Goal: Task Accomplishment & Management: Manage account settings

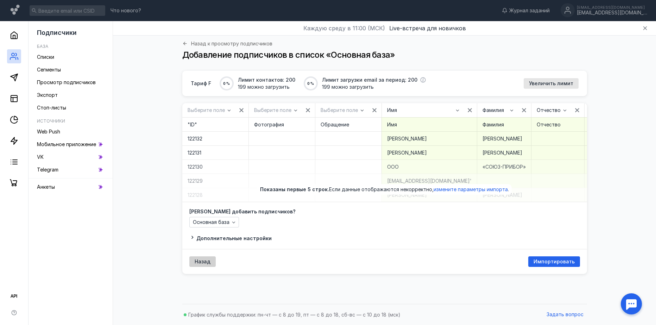
click at [194, 264] on div "Назад" at bounding box center [202, 262] width 23 height 6
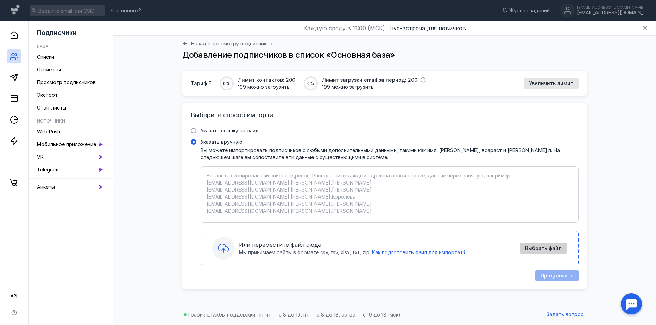
click at [558, 246] on span "Выбрать файл" at bounding box center [543, 248] width 37 height 6
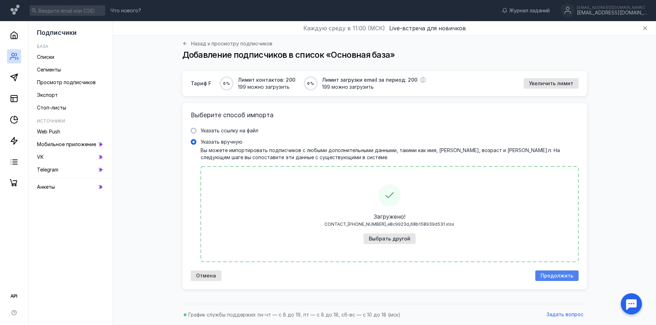
click at [560, 278] on span "Продолжить" at bounding box center [556, 276] width 33 height 6
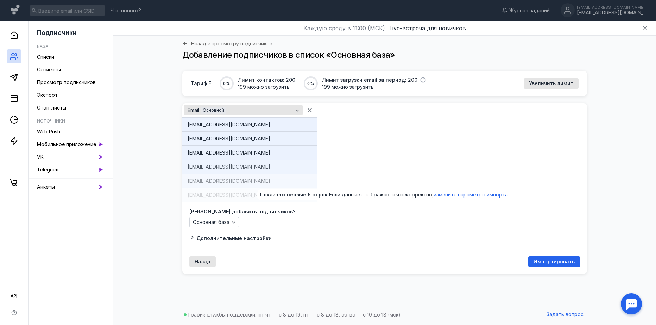
click at [280, 109] on div "Email Основной" at bounding box center [240, 110] width 109 height 7
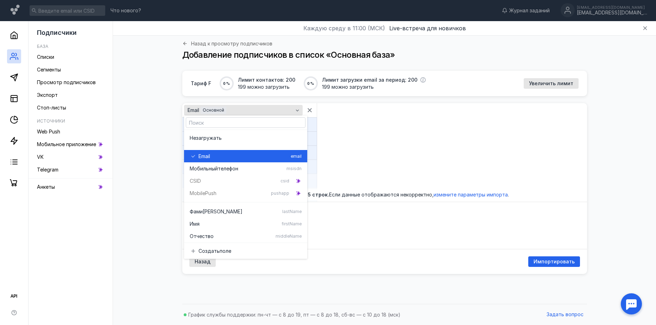
click at [292, 108] on div "Email Основной" at bounding box center [240, 110] width 109 height 7
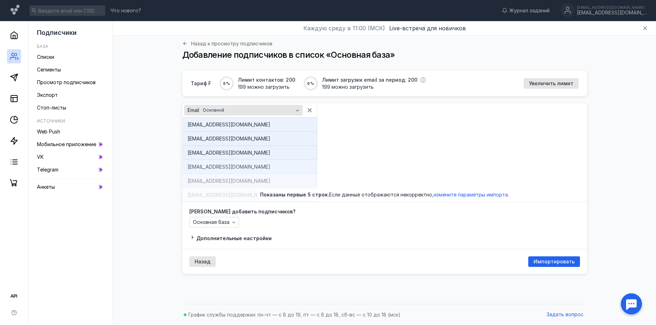
click at [251, 110] on div "Email Основной" at bounding box center [240, 110] width 109 height 7
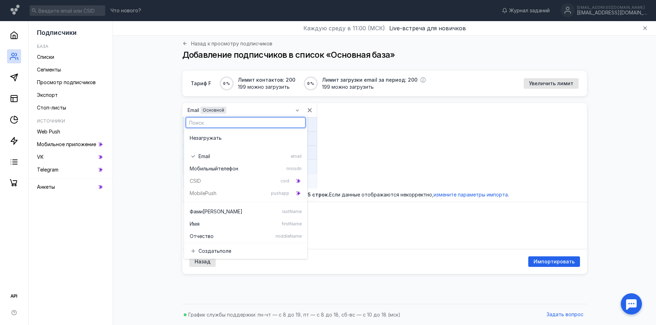
scroll to position [88, 0]
click at [390, 148] on div "Email Основной [EMAIL_ADDRESS][DOMAIN_NAME] [EMAIL_ADDRESS][DOMAIN_NAME] [EMAIL…" at bounding box center [384, 152] width 405 height 99
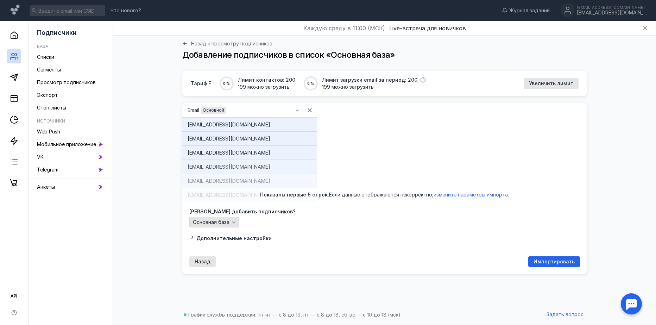
click at [226, 221] on span "Основная база" at bounding box center [211, 222] width 37 height 6
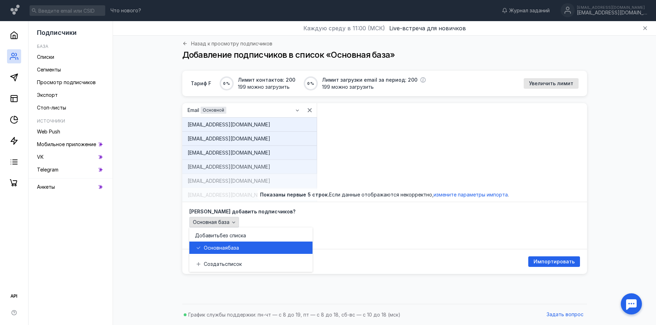
click at [230, 224] on div "button" at bounding box center [233, 222] width 7 height 7
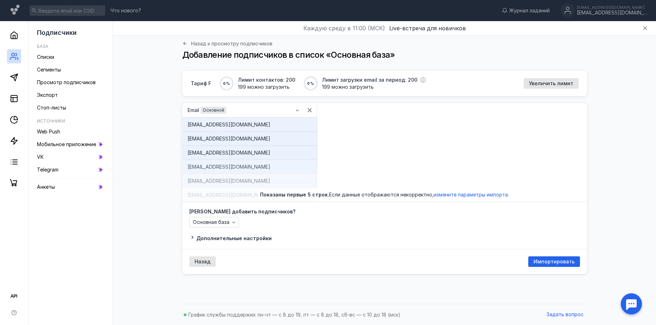
click at [226, 242] on div "[PERSON_NAME] добавить подписчиков? Основная база Дополнительные настройки" at bounding box center [384, 225] width 405 height 47
click at [227, 240] on span "Дополнительные настройки" at bounding box center [233, 238] width 75 height 6
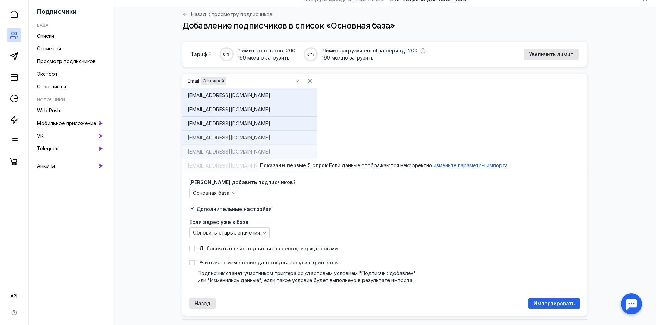
scroll to position [45, 0]
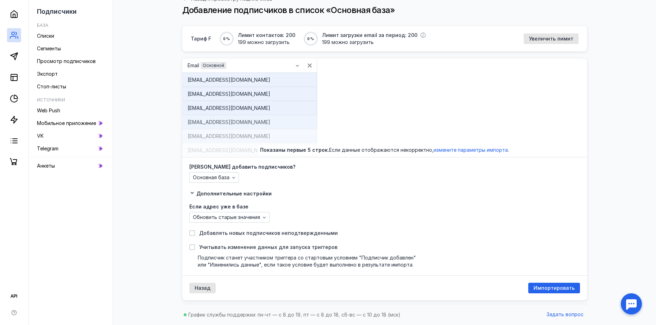
click at [240, 192] on span "Дополнительные настройки" at bounding box center [233, 193] width 75 height 6
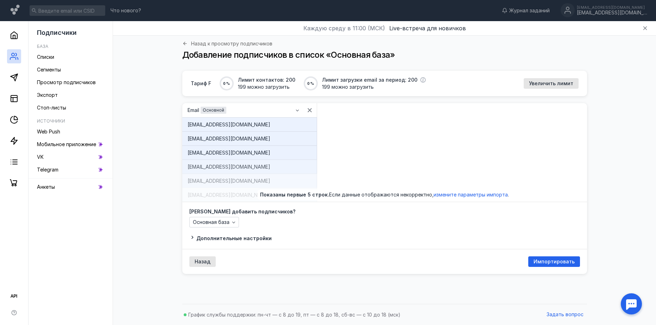
scroll to position [0, 0]
drag, startPoint x: 270, startPoint y: 107, endPoint x: 304, endPoint y: 110, distance: 33.9
click at [304, 110] on div "Email Основной" at bounding box center [249, 110] width 135 height 14
click at [275, 108] on div "Email Основной" at bounding box center [240, 110] width 109 height 7
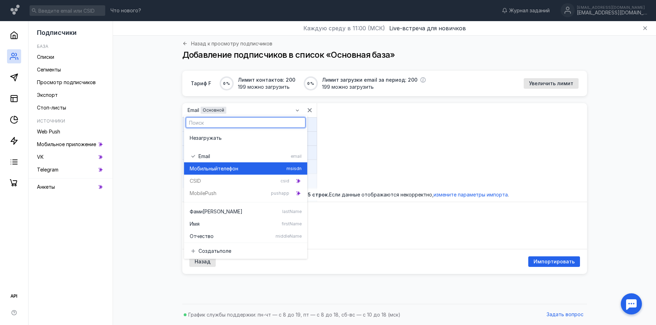
scroll to position [88, 0]
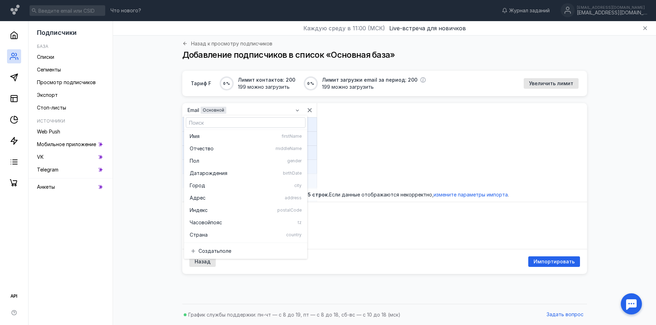
click at [438, 161] on div "Email Основной [EMAIL_ADDRESS][DOMAIN_NAME] [EMAIL_ADDRESS][DOMAIN_NAME] [EMAIL…" at bounding box center [384, 152] width 405 height 99
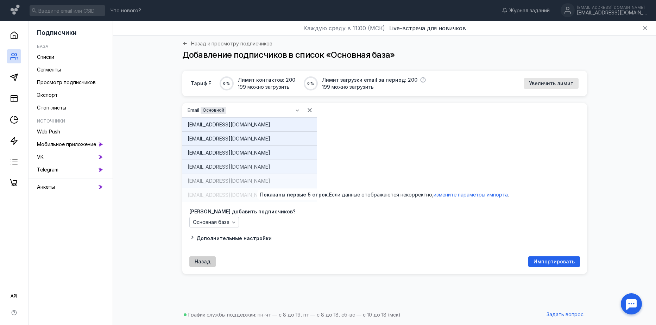
click at [200, 261] on span "Назад" at bounding box center [203, 262] width 16 height 6
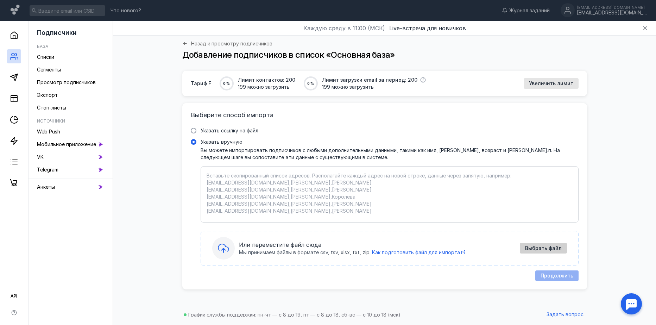
click at [559, 249] on span "Выбрать файл" at bounding box center [543, 248] width 37 height 6
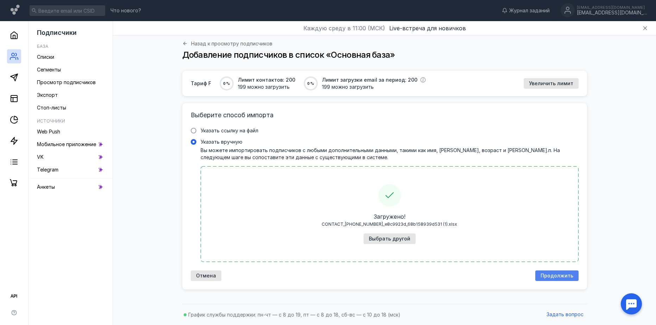
click at [561, 273] on span "Продолжить" at bounding box center [556, 276] width 33 height 6
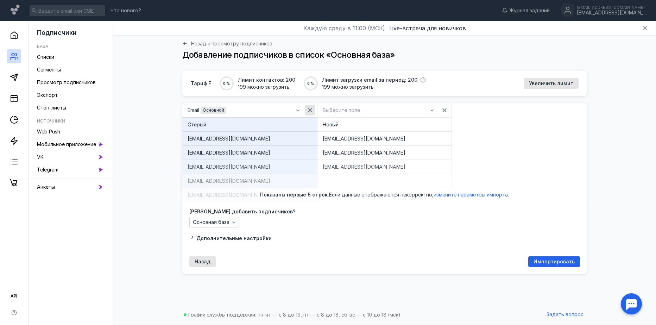
click at [308, 113] on div "button" at bounding box center [309, 110] width 7 height 7
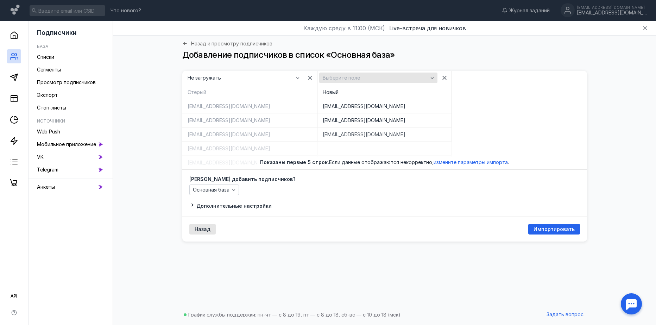
click at [404, 81] on div "Выберите поле" at bounding box center [378, 77] width 118 height 11
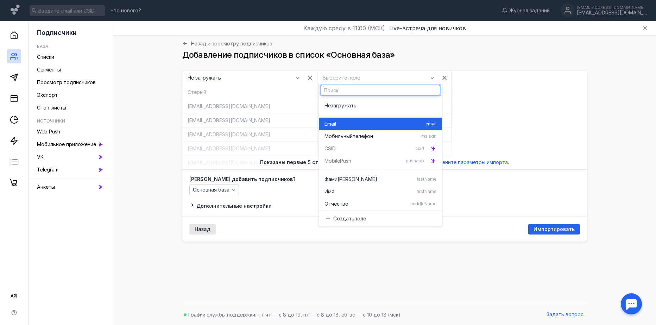
click at [401, 127] on div "Email" at bounding box center [373, 123] width 98 height 7
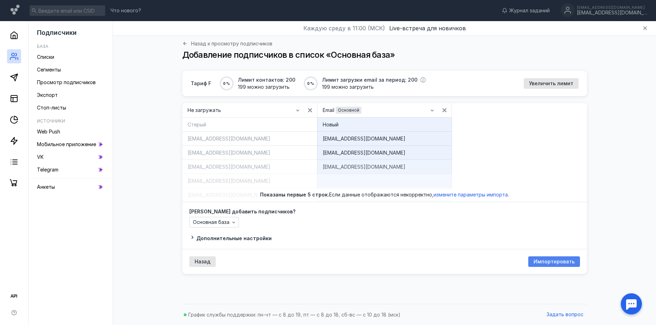
click at [546, 262] on span "Импортировать" at bounding box center [553, 262] width 41 height 6
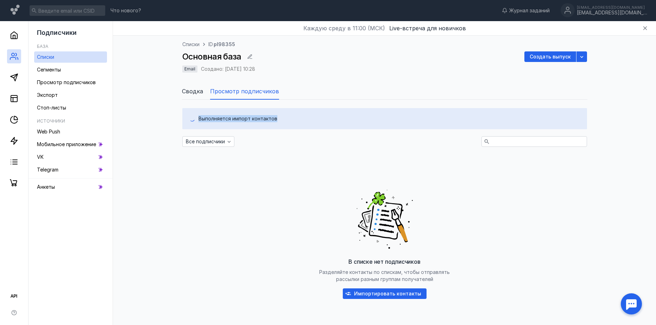
drag, startPoint x: 276, startPoint y: 119, endPoint x: 196, endPoint y: 118, distance: 79.9
click at [196, 118] on div "Выполняется импорт контактов" at bounding box center [384, 118] width 391 height 7
click at [208, 117] on div "Выполняется импорт контактов" at bounding box center [388, 118] width 381 height 7
click at [547, 221] on div "В списке нет подписчиков Разделяйте контакты по спискам, чтобы отправлять рассы…" at bounding box center [384, 242] width 405 height 176
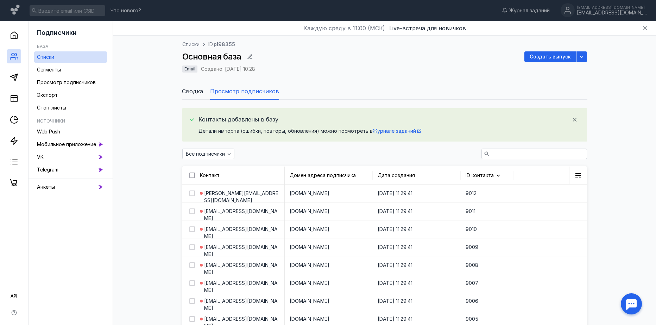
click at [191, 177] on icon at bounding box center [192, 175] width 5 height 5
click at [191, 176] on input "checkbox" at bounding box center [191, 174] width 5 height 5
checkbox input "true"
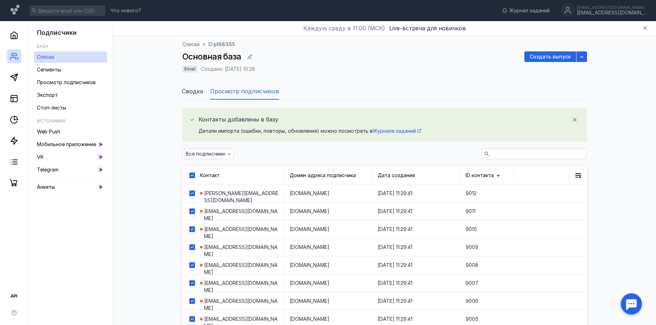
checkbox input "true"
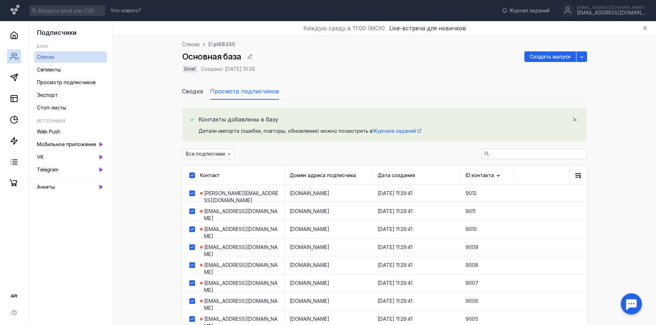
checkbox input "true"
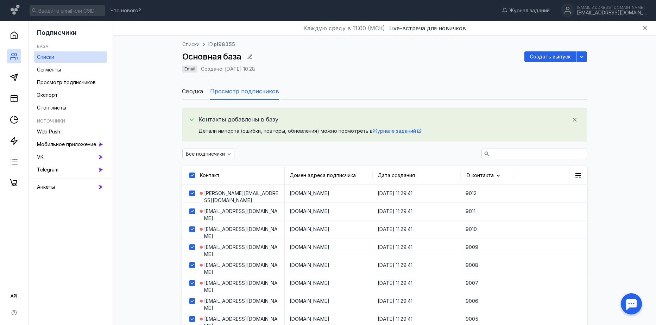
checkbox input "true"
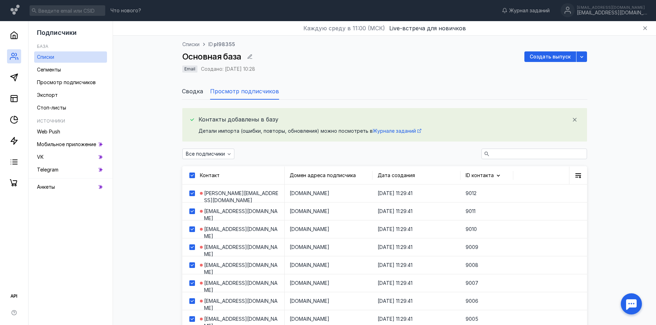
checkbox input "true"
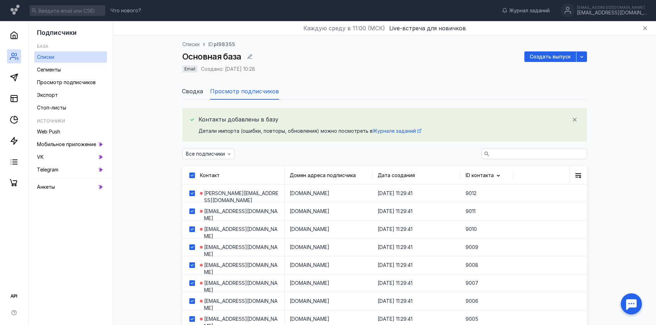
checkbox input "true"
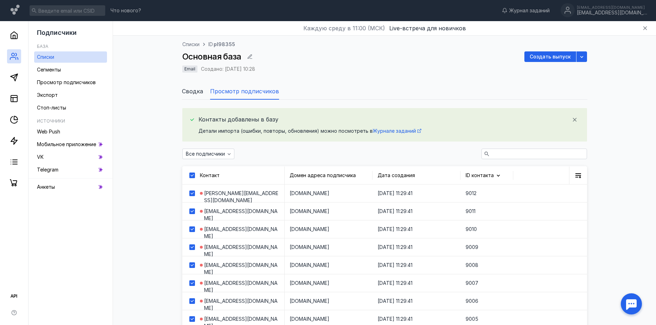
checkbox input "true"
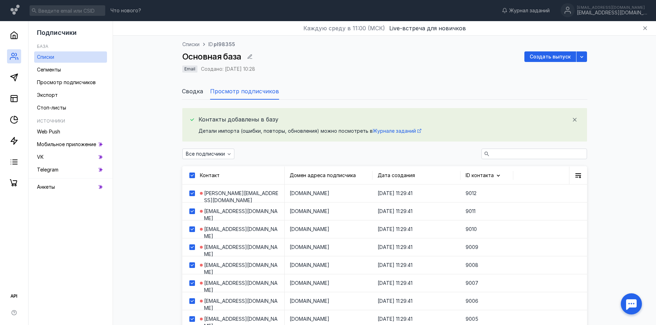
checkbox input "true"
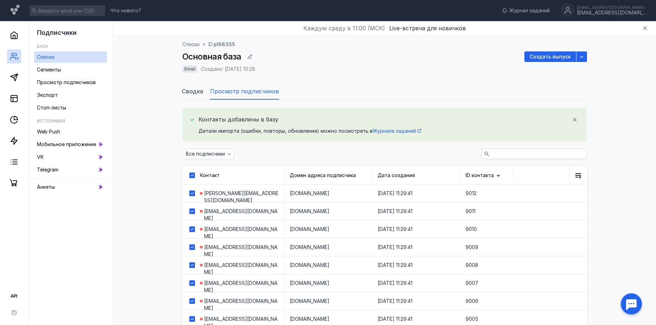
checkbox input "true"
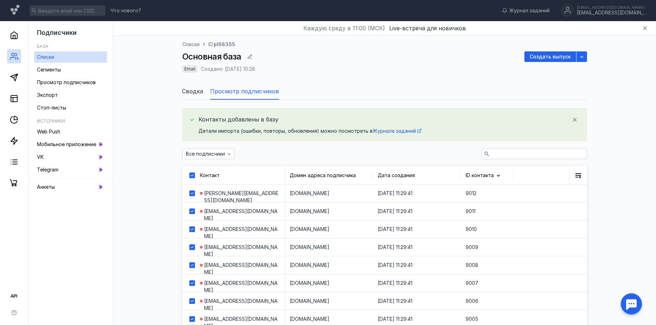
checkbox input "true"
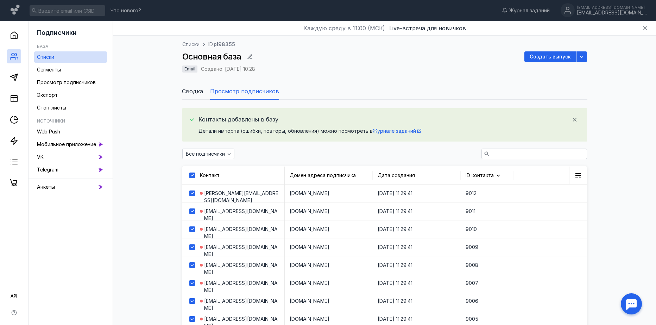
checkbox input "true"
click at [277, 152] on icon "button" at bounding box center [280, 154] width 6 height 6
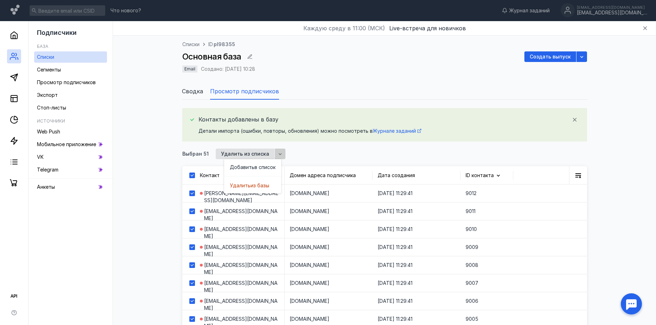
click at [277, 152] on icon "button" at bounding box center [280, 154] width 6 height 6
click at [189, 176] on div at bounding box center [192, 175] width 6 height 6
click at [189, 176] on input "checkbox" at bounding box center [191, 174] width 5 height 5
checkbox input "false"
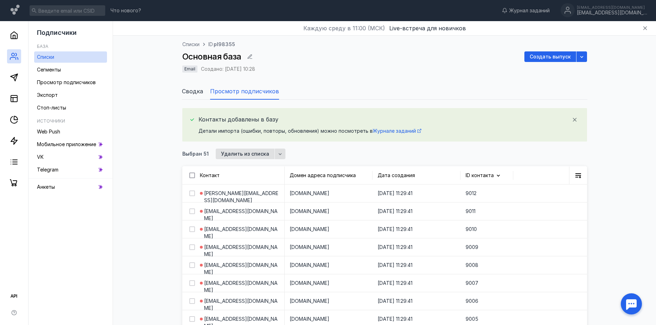
checkbox input "false"
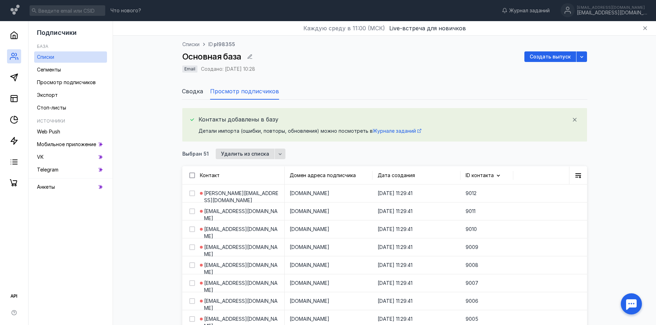
checkbox input "false"
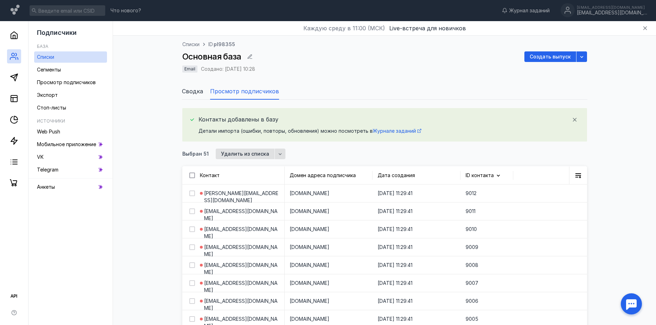
checkbox input "false"
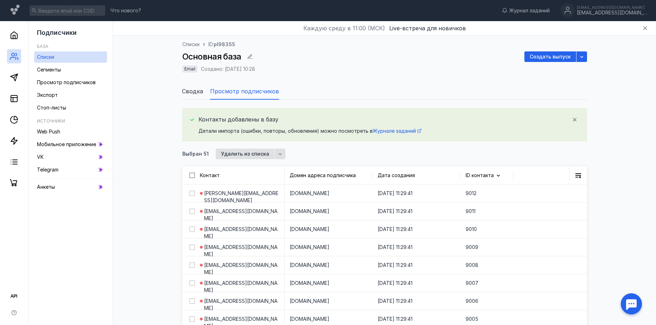
checkbox input "false"
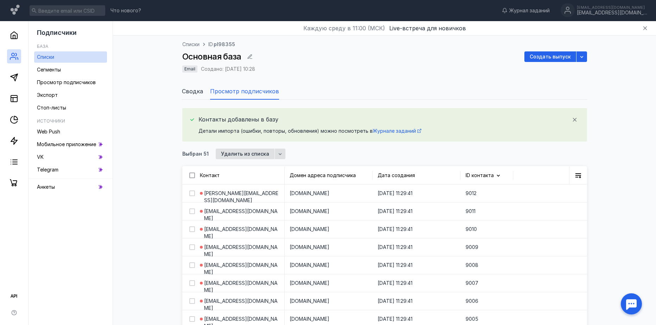
checkbox input "false"
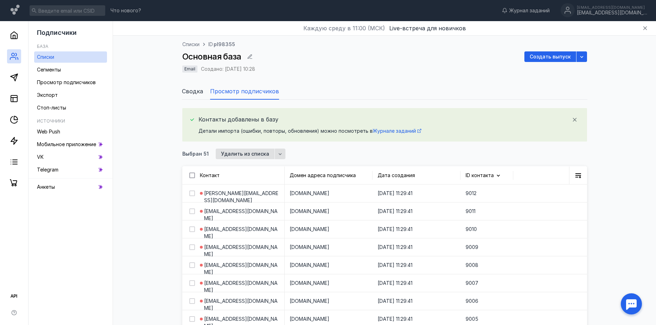
checkbox input "false"
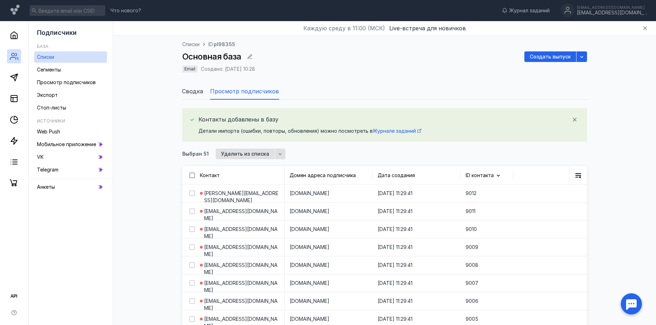
checkbox input "false"
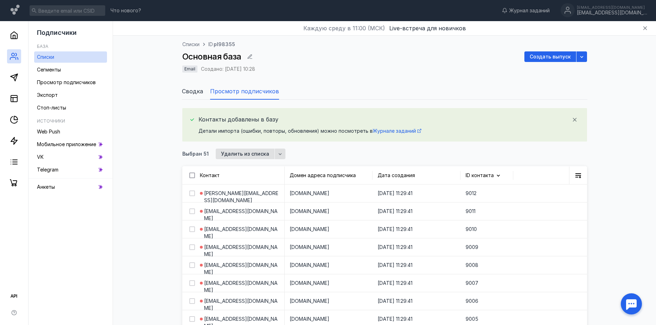
checkbox input "false"
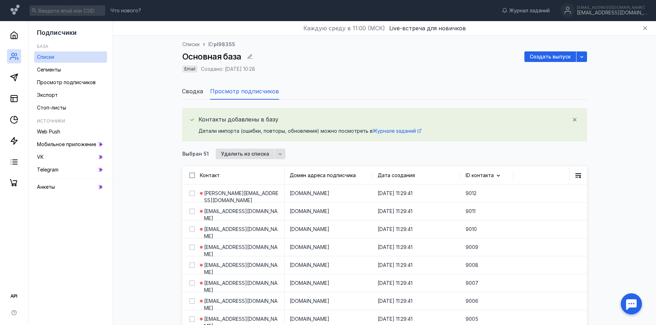
checkbox input "false"
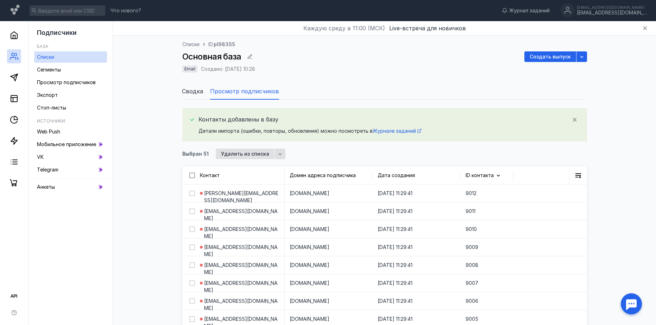
checkbox input "false"
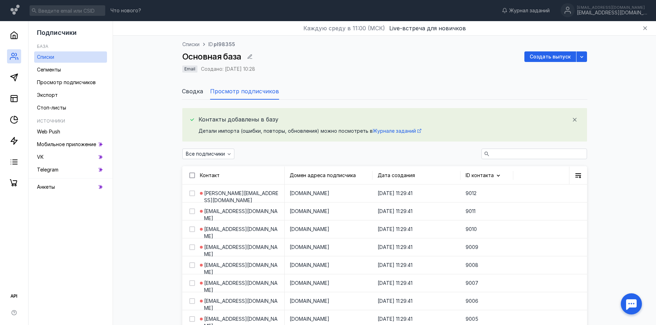
click at [194, 176] on icon at bounding box center [192, 175] width 5 height 5
click at [194, 176] on input "checkbox" at bounding box center [191, 174] width 5 height 5
checkbox input "true"
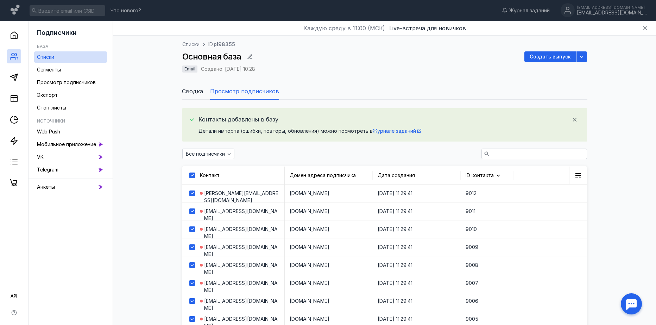
checkbox input "true"
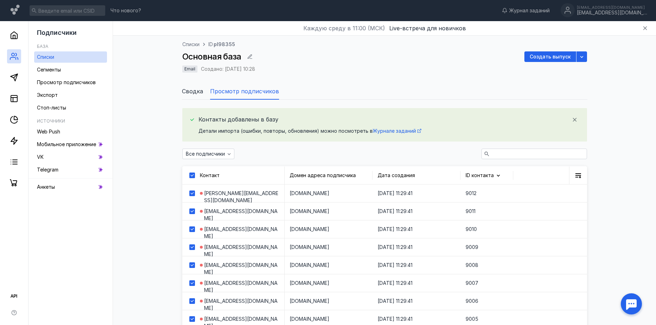
checkbox input "true"
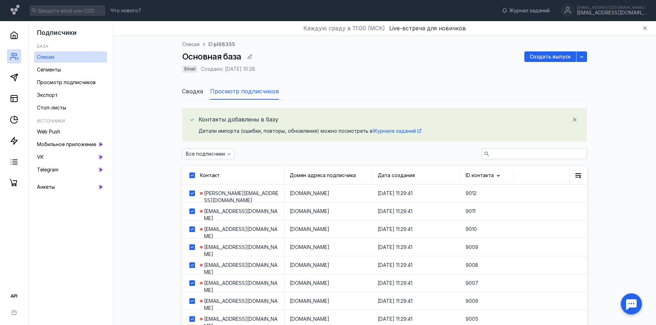
checkbox input "true"
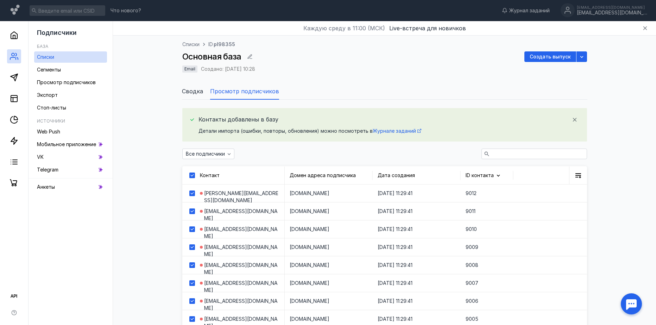
checkbox input "true"
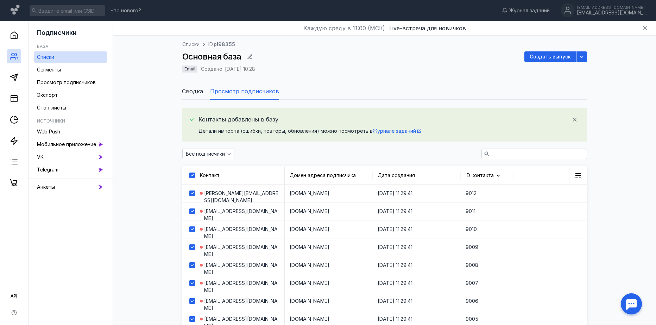
checkbox input "true"
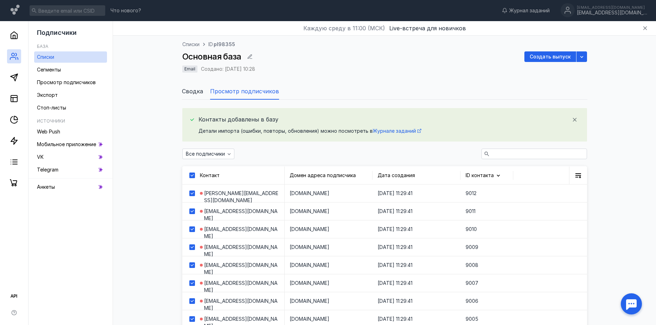
checkbox input "true"
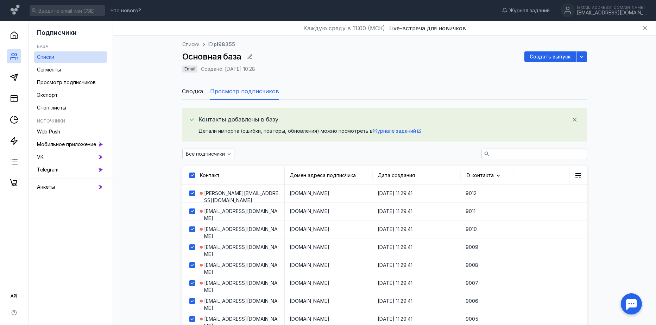
checkbox input "true"
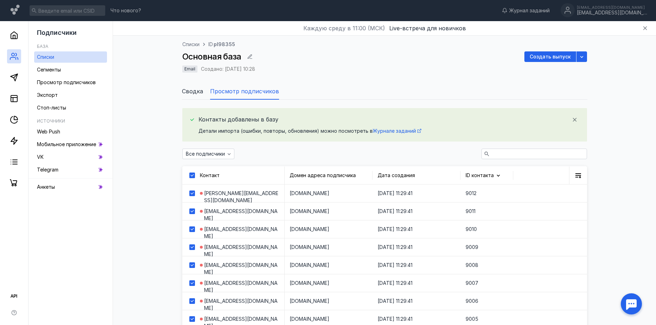
checkbox input "true"
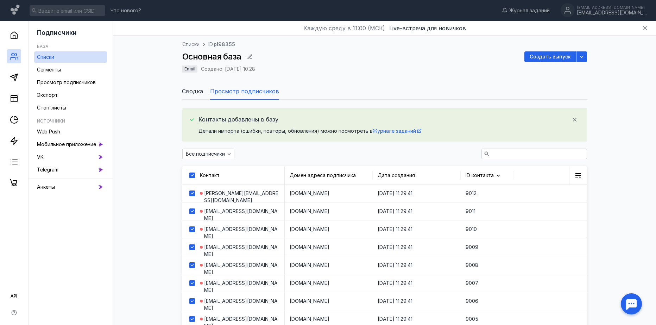
checkbox input "true"
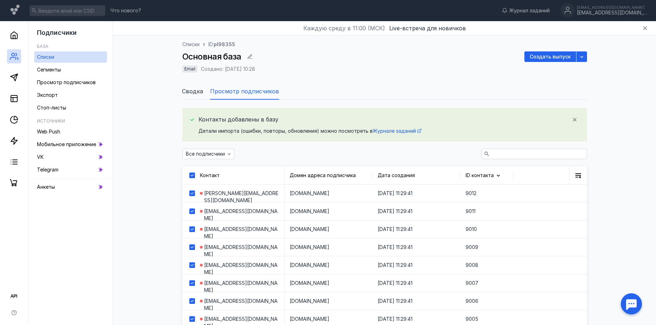
checkbox input "true"
click at [194, 176] on icon at bounding box center [192, 175] width 5 height 5
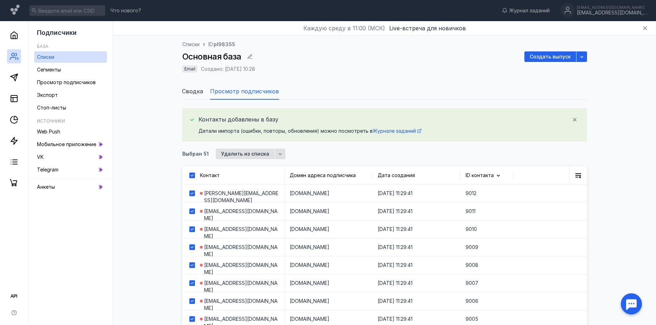
click at [194, 176] on input "checkbox" at bounding box center [191, 174] width 5 height 5
checkbox input "false"
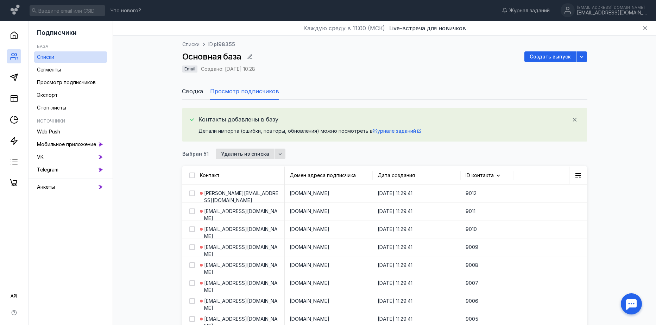
checkbox input "false"
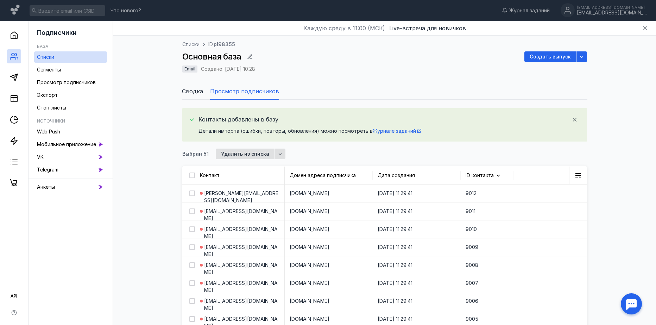
checkbox input "false"
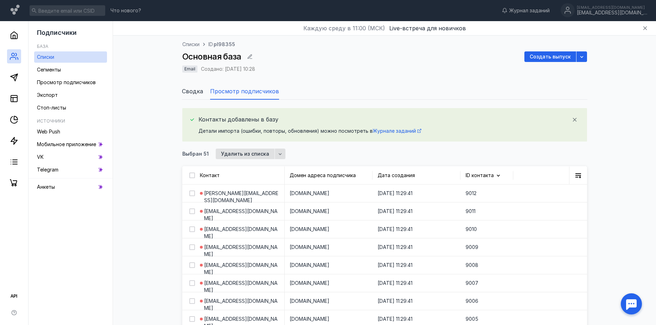
checkbox input "false"
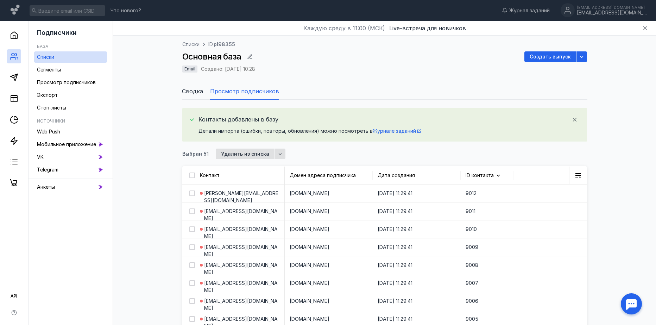
checkbox input "false"
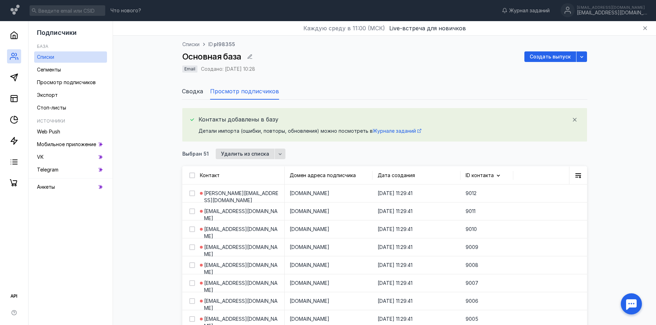
checkbox input "false"
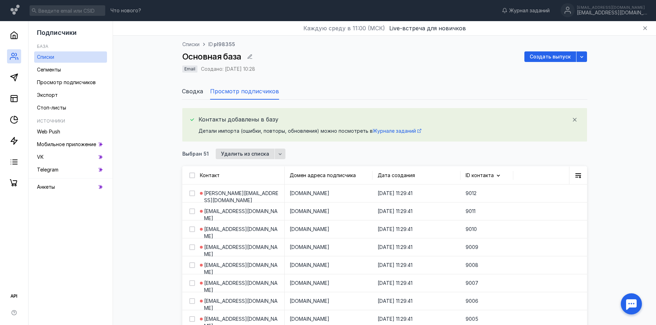
checkbox input "false"
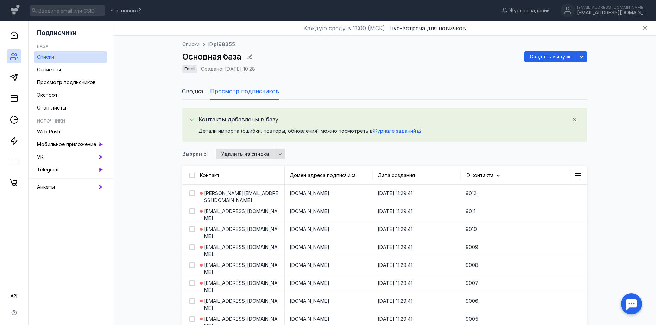
checkbox input "false"
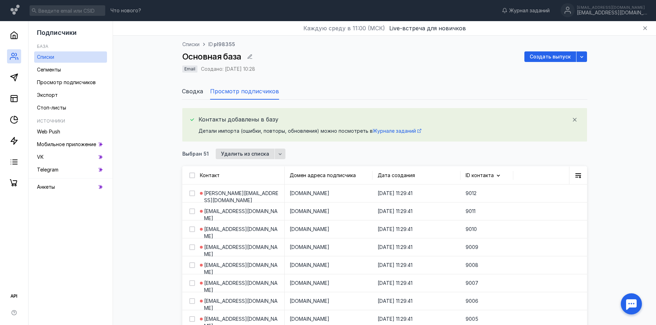
checkbox input "false"
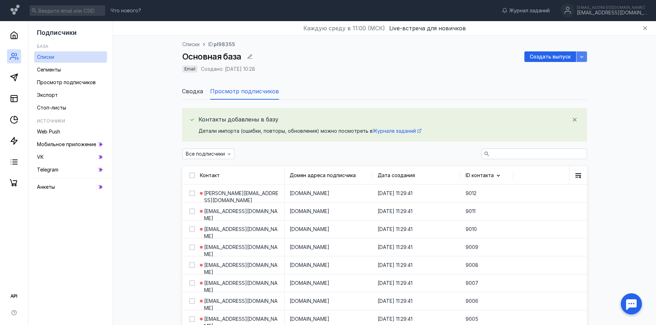
click at [581, 56] on icon "button" at bounding box center [582, 57] width 6 height 6
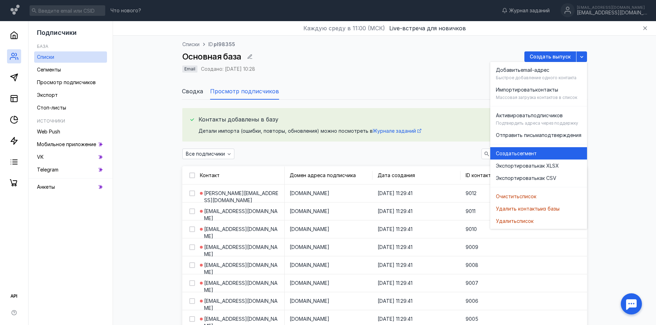
click at [560, 152] on div "Создать сегмент" at bounding box center [539, 153] width 86 height 7
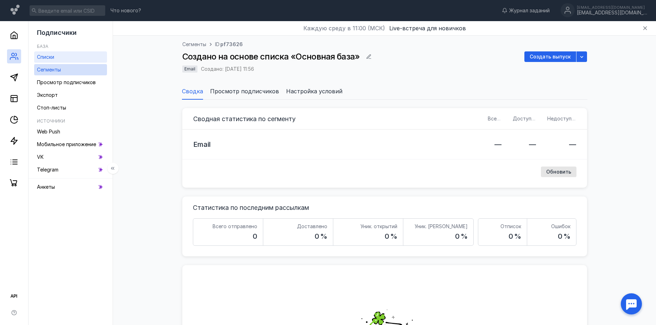
click at [52, 60] on div "Списки" at bounding box center [45, 57] width 17 height 8
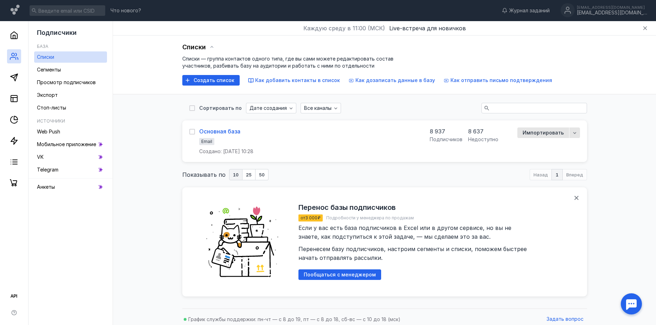
click at [225, 132] on div "Основная база" at bounding box center [219, 131] width 41 height 7
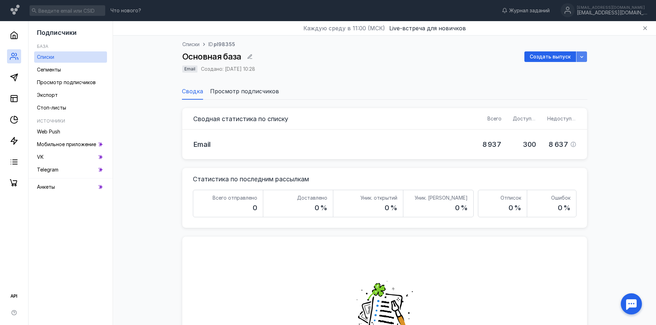
click at [579, 57] on icon "button" at bounding box center [582, 57] width 6 height 6
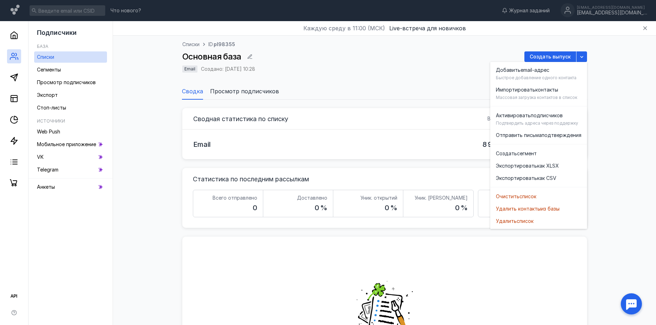
click at [630, 119] on div "Сводная статистика по списку Всего Доступно Недоступно Email 8 937 300 8 637 Ст…" at bounding box center [384, 260] width 529 height 321
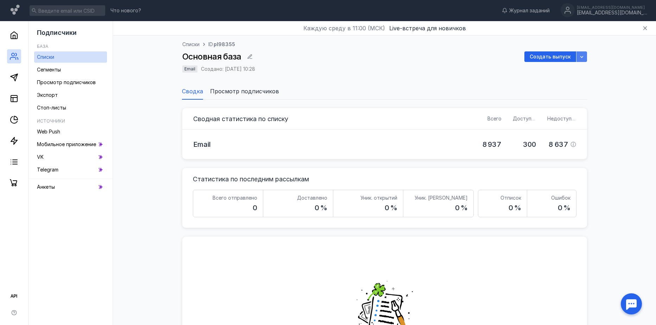
click at [581, 61] on div "button" at bounding box center [581, 56] width 11 height 11
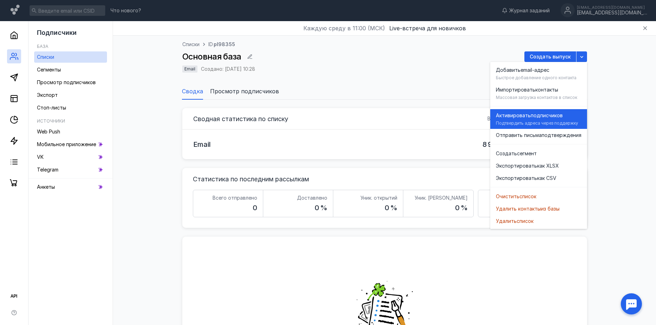
click at [551, 121] on div "Подтвердить адреса через поддержку" at bounding box center [537, 123] width 82 height 6
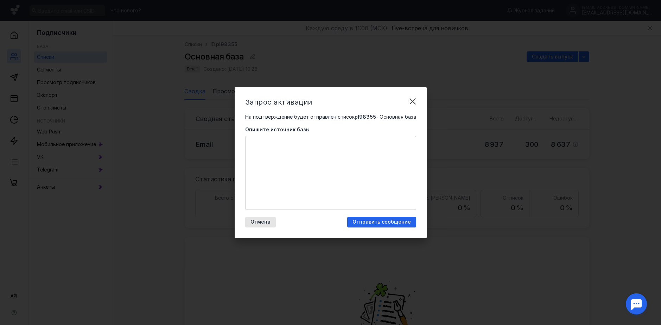
click at [324, 152] on textarea "Опишите источник базы" at bounding box center [331, 172] width 170 height 73
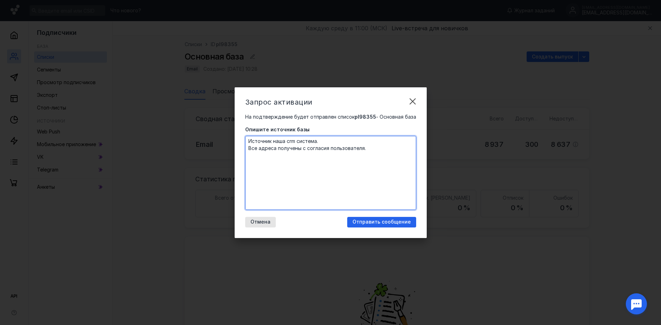
drag, startPoint x: 386, startPoint y: 152, endPoint x: 246, endPoint y: 157, distance: 139.4
click at [246, 157] on textarea "Источник наша crm система. Все адреса получены с согласия пользователя." at bounding box center [331, 172] width 170 height 73
click at [373, 225] on span "Отправить сообщение" at bounding box center [382, 222] width 58 height 6
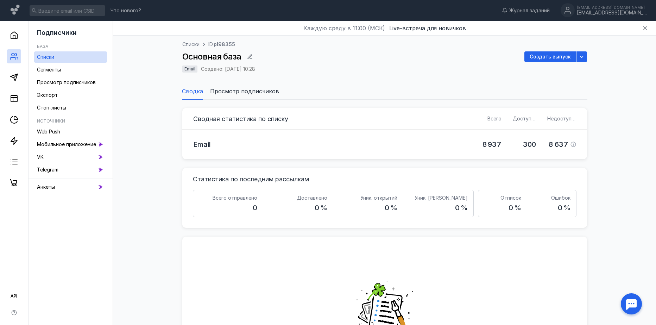
click at [254, 92] on span "Просмотр подписчиков" at bounding box center [244, 91] width 69 height 8
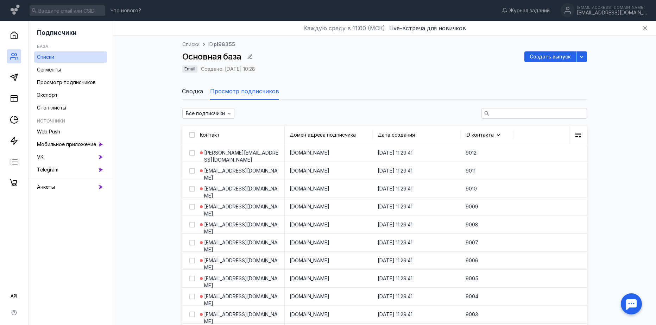
click at [488, 131] on div "ID контакта" at bounding box center [480, 134] width 28 height 7
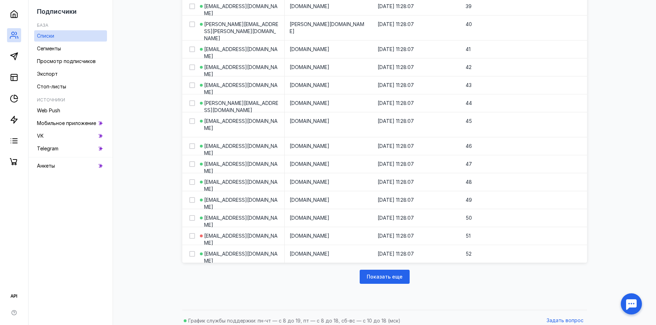
scroll to position [816, 0]
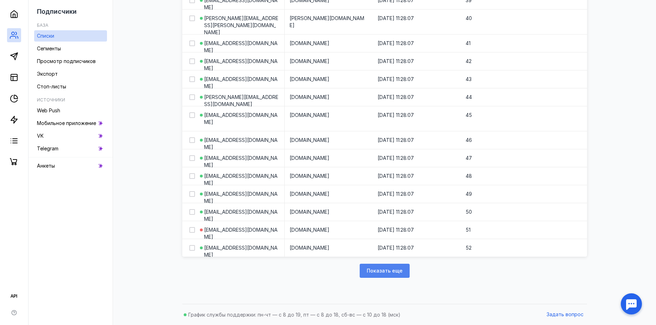
click at [394, 269] on span "Показать еще" at bounding box center [385, 271] width 36 height 6
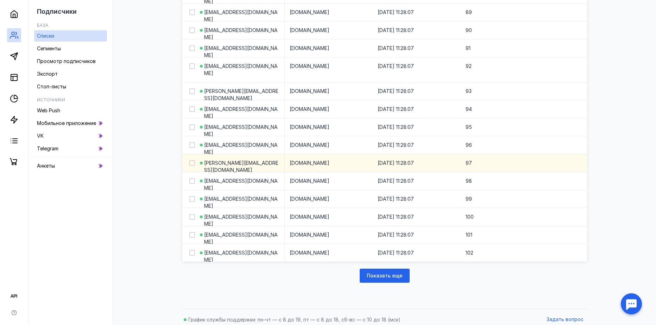
scroll to position [1739, 0]
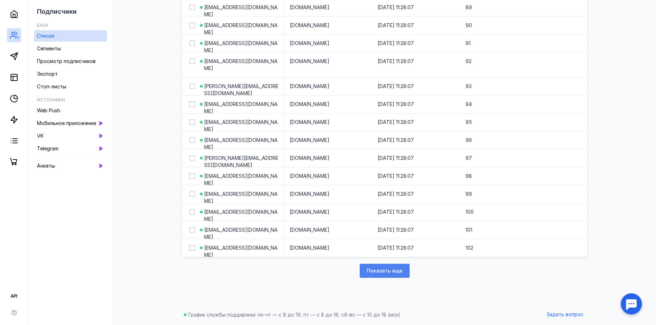
click at [393, 273] on span "Показать еще" at bounding box center [385, 271] width 36 height 6
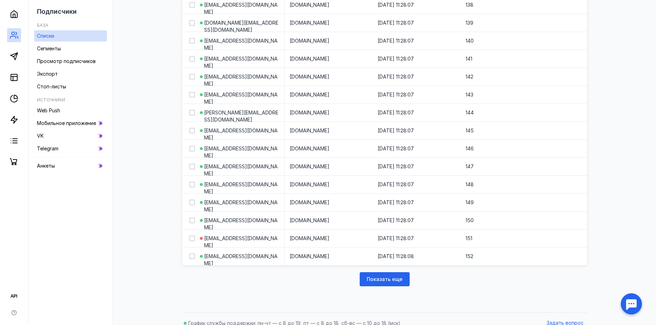
scroll to position [2654, 0]
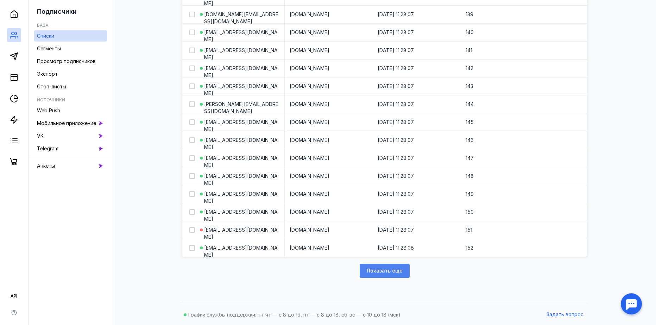
click at [377, 267] on div "Показать еще" at bounding box center [385, 271] width 50 height 14
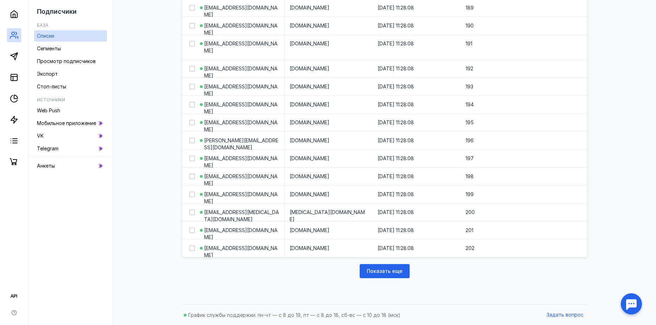
scroll to position [3604, 0]
click at [373, 268] on span "Показать еще" at bounding box center [385, 271] width 36 height 6
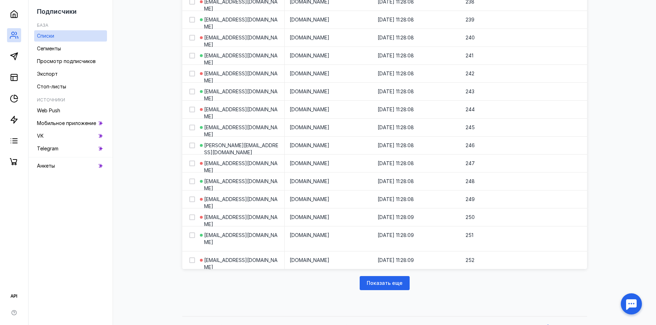
scroll to position [4548, 0]
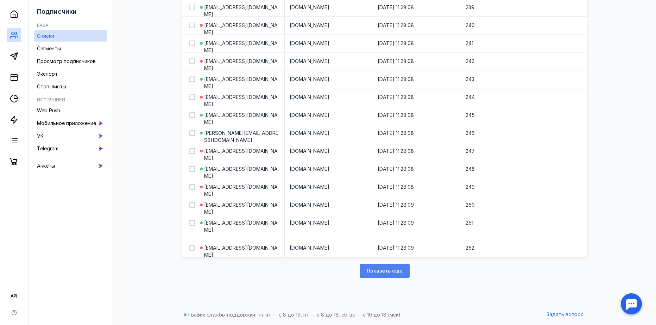
click at [380, 269] on span "Показать еще" at bounding box center [385, 271] width 36 height 6
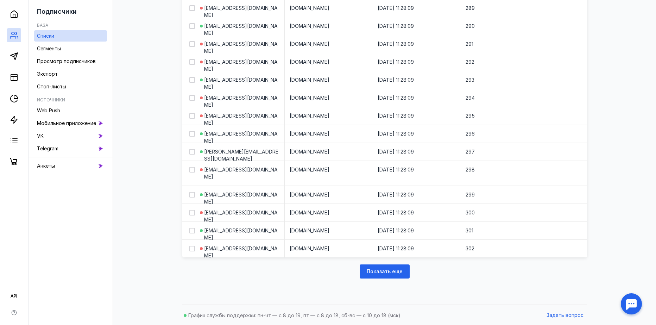
scroll to position [5484, 0]
click at [390, 277] on div "Показать еще" at bounding box center [385, 271] width 50 height 14
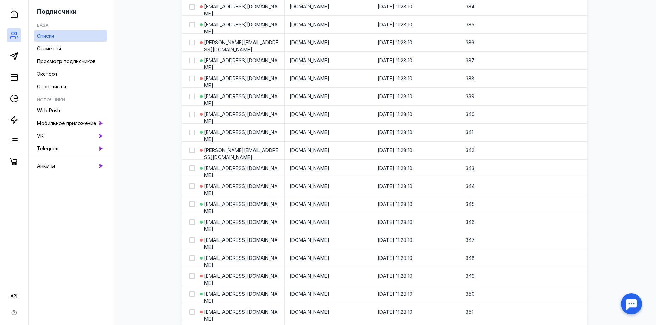
scroll to position [6442, 0]
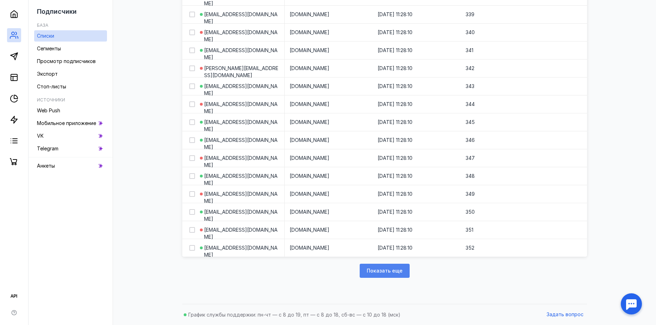
click at [386, 276] on div "Показать еще" at bounding box center [385, 271] width 50 height 14
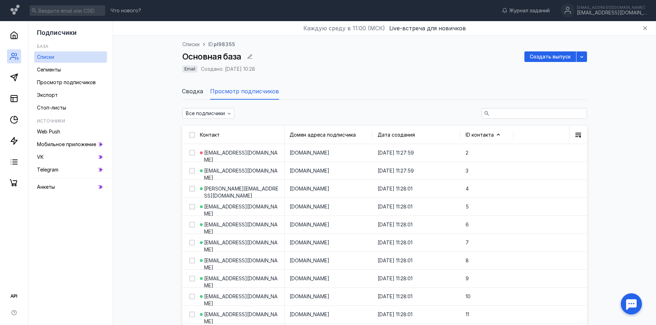
click at [190, 89] on span "Сводка" at bounding box center [192, 91] width 21 height 8
